Goal: Navigation & Orientation: Find specific page/section

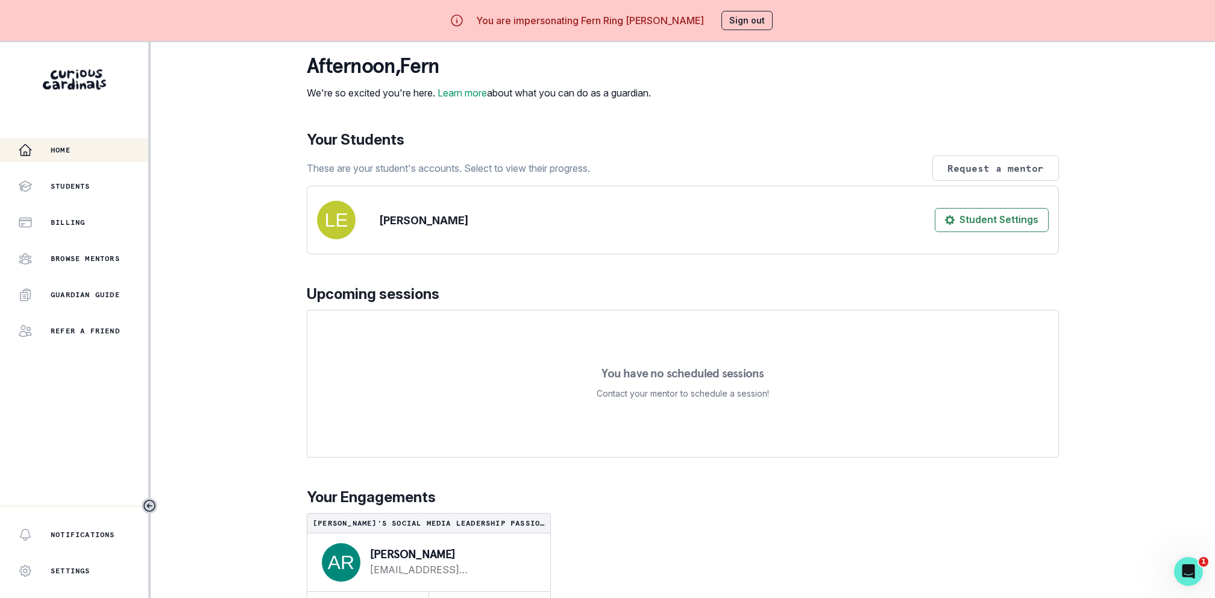
scroll to position [42, 0]
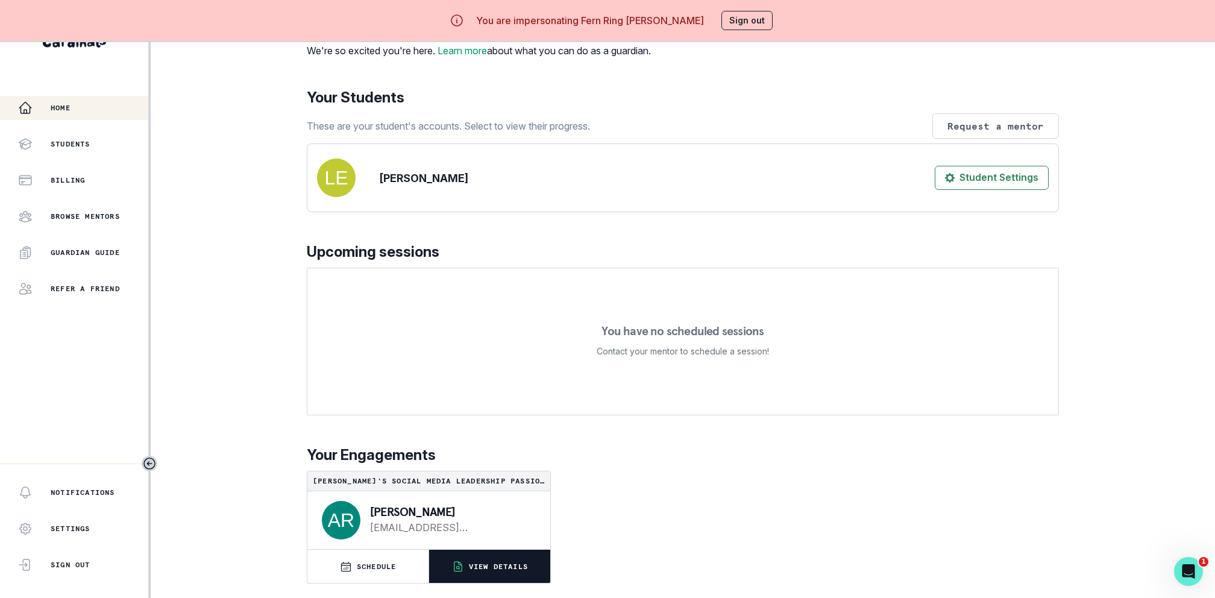
click at [485, 559] on button "VIEW DETAILS" at bounding box center [489, 565] width 121 height 33
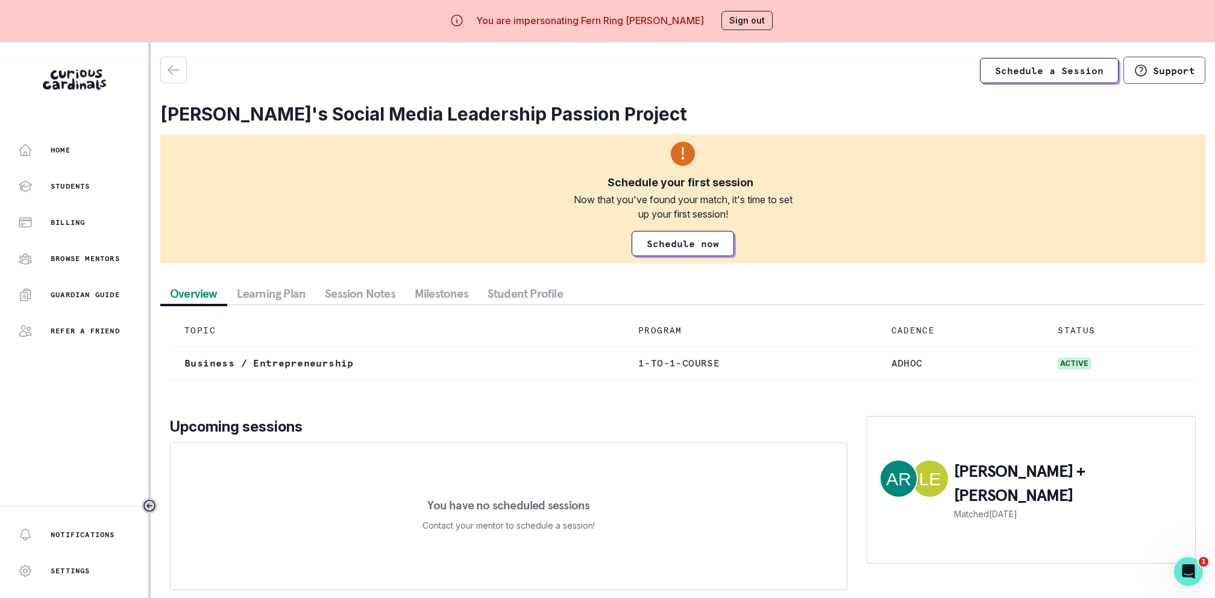
scroll to position [42, 0]
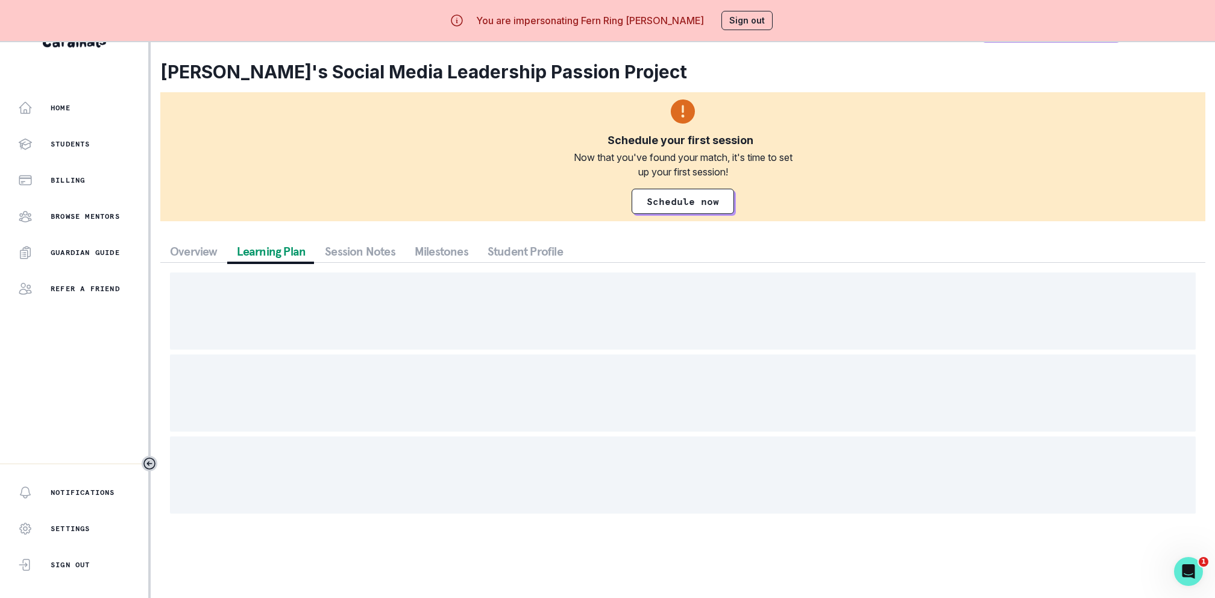
click at [296, 250] on button "Learning Plan" at bounding box center [271, 251] width 89 height 22
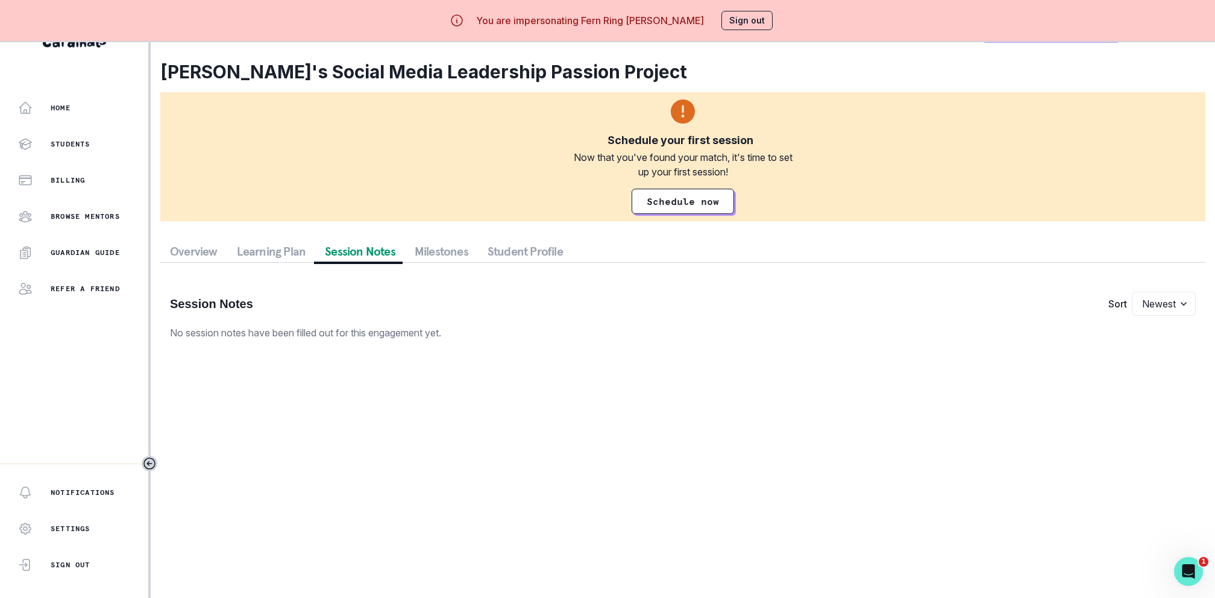
click at [348, 250] on button "Session Notes" at bounding box center [360, 251] width 90 height 22
click at [213, 250] on button "Overview" at bounding box center [193, 251] width 67 height 22
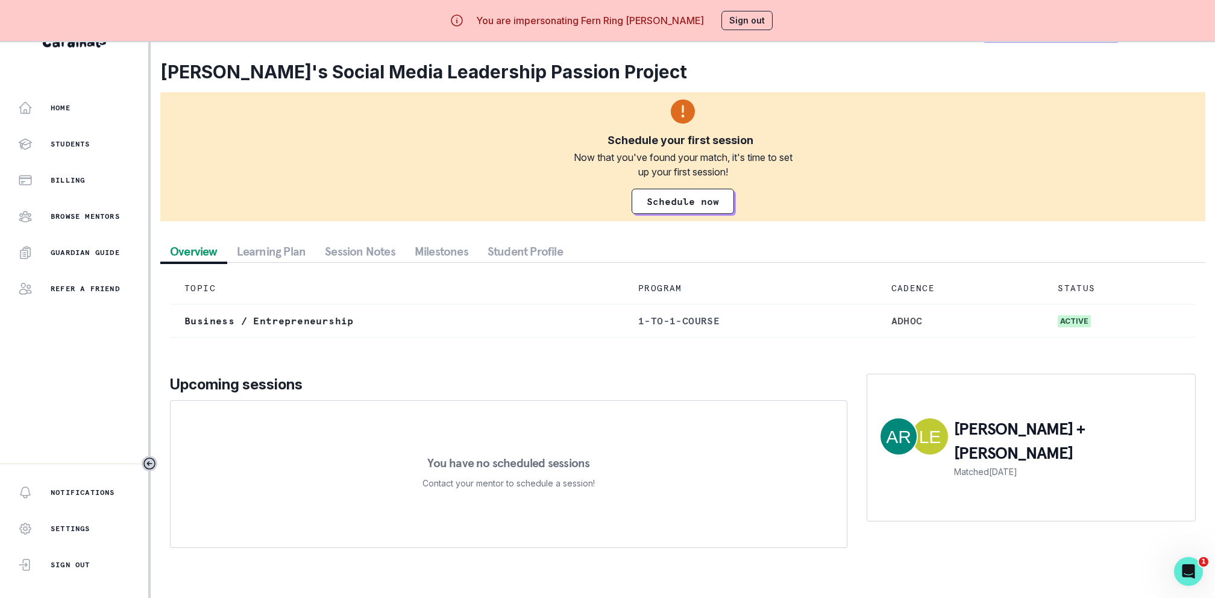
scroll to position [0, 0]
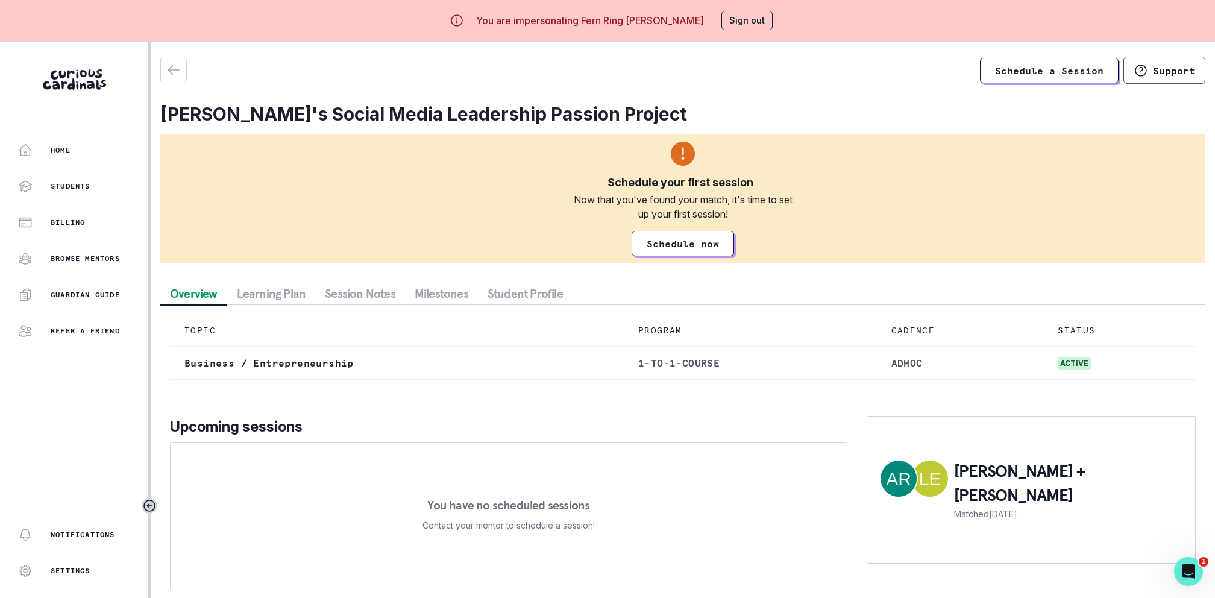
click at [731, 22] on button "Sign out" at bounding box center [746, 20] width 51 height 19
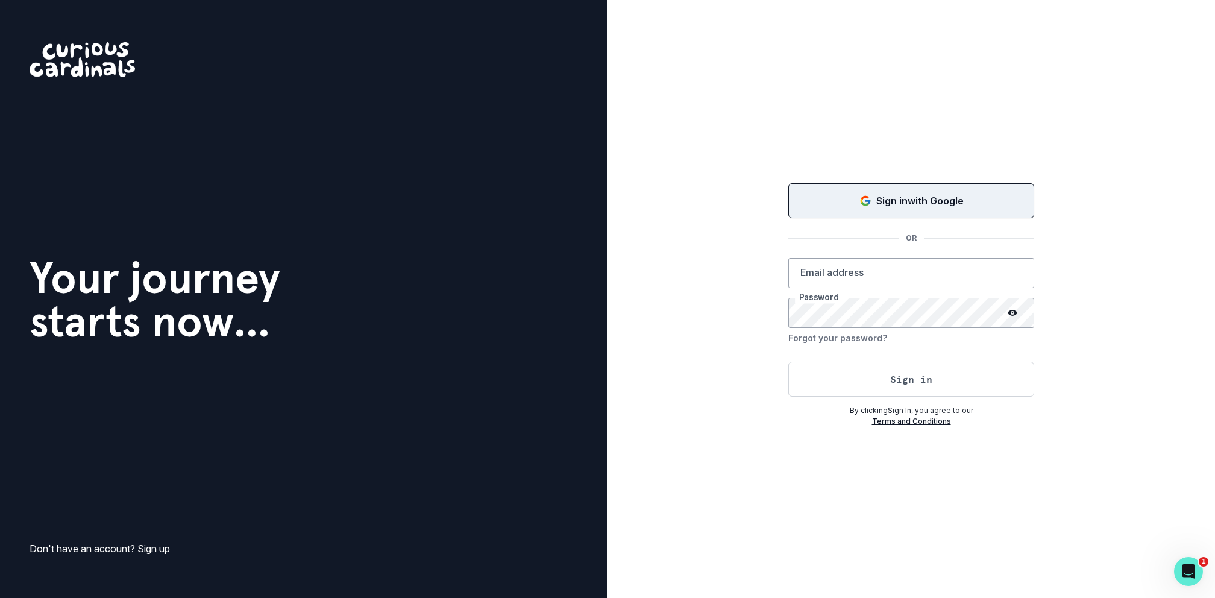
click at [869, 197] on icon "Sign in with Google (GSuite)" at bounding box center [865, 201] width 12 height 12
